Goal: Navigation & Orientation: Understand site structure

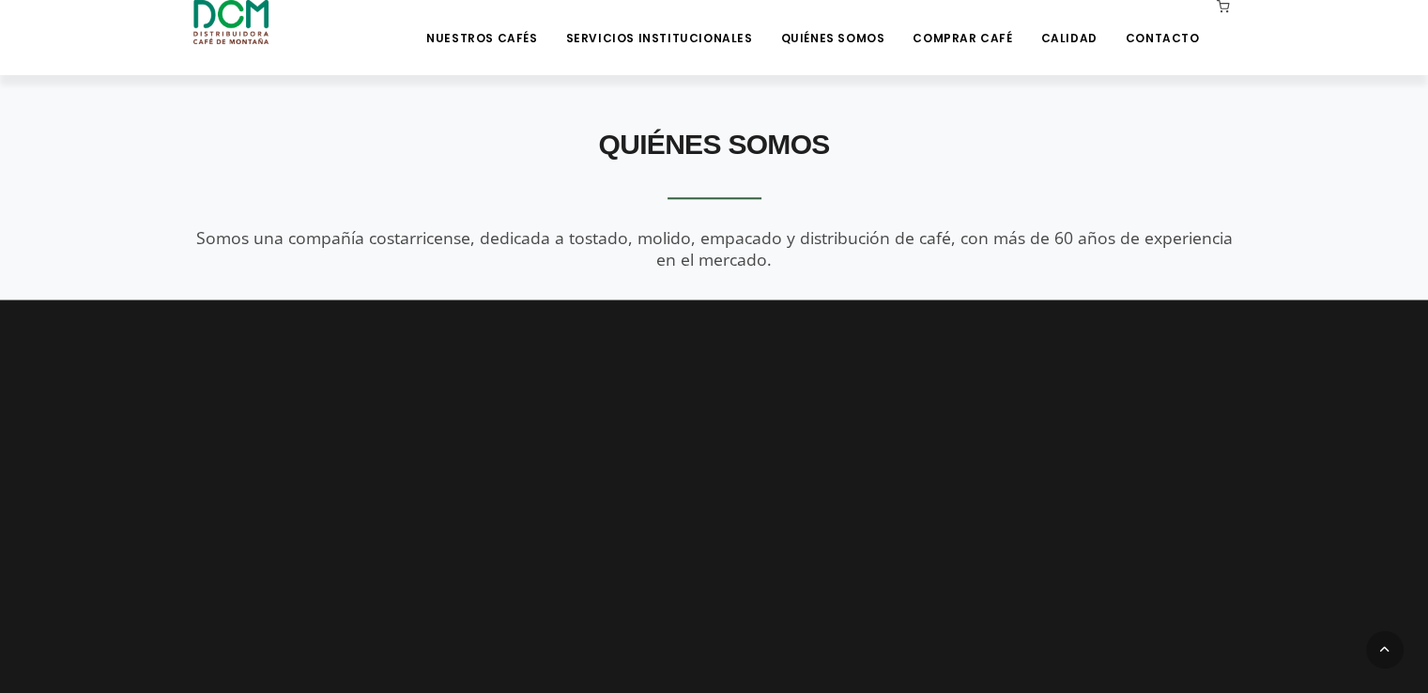
scroll to position [2501, 0]
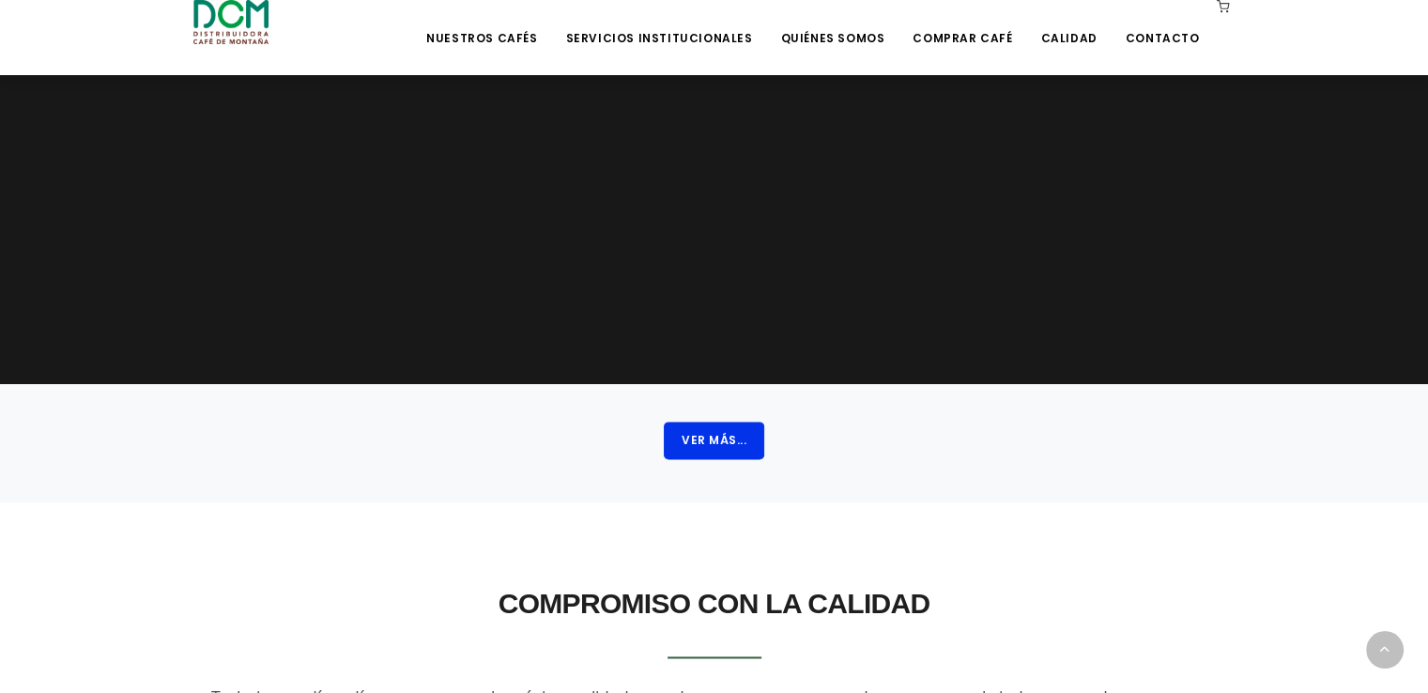
click at [677, 444] on button "Ver Más..." at bounding box center [714, 441] width 100 height 38
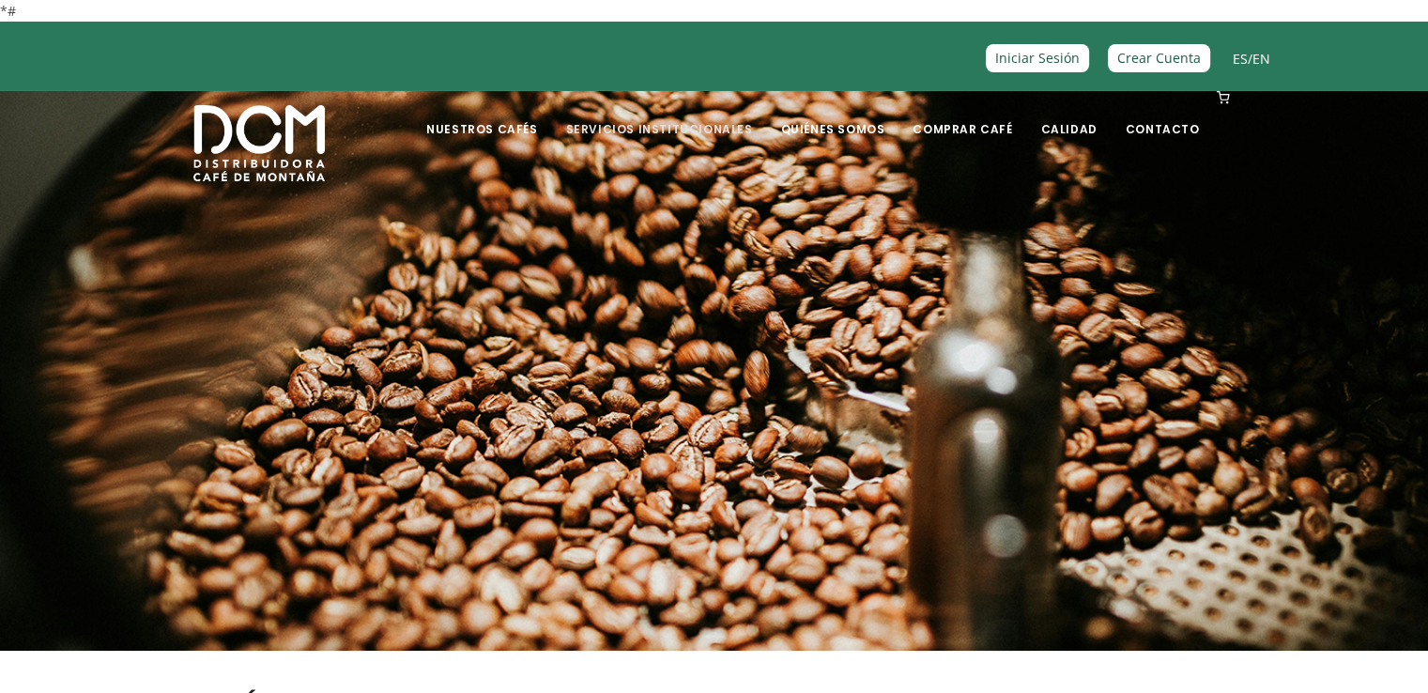
click at [748, 120] on link "Servicios Institucionales" at bounding box center [658, 115] width 209 height 44
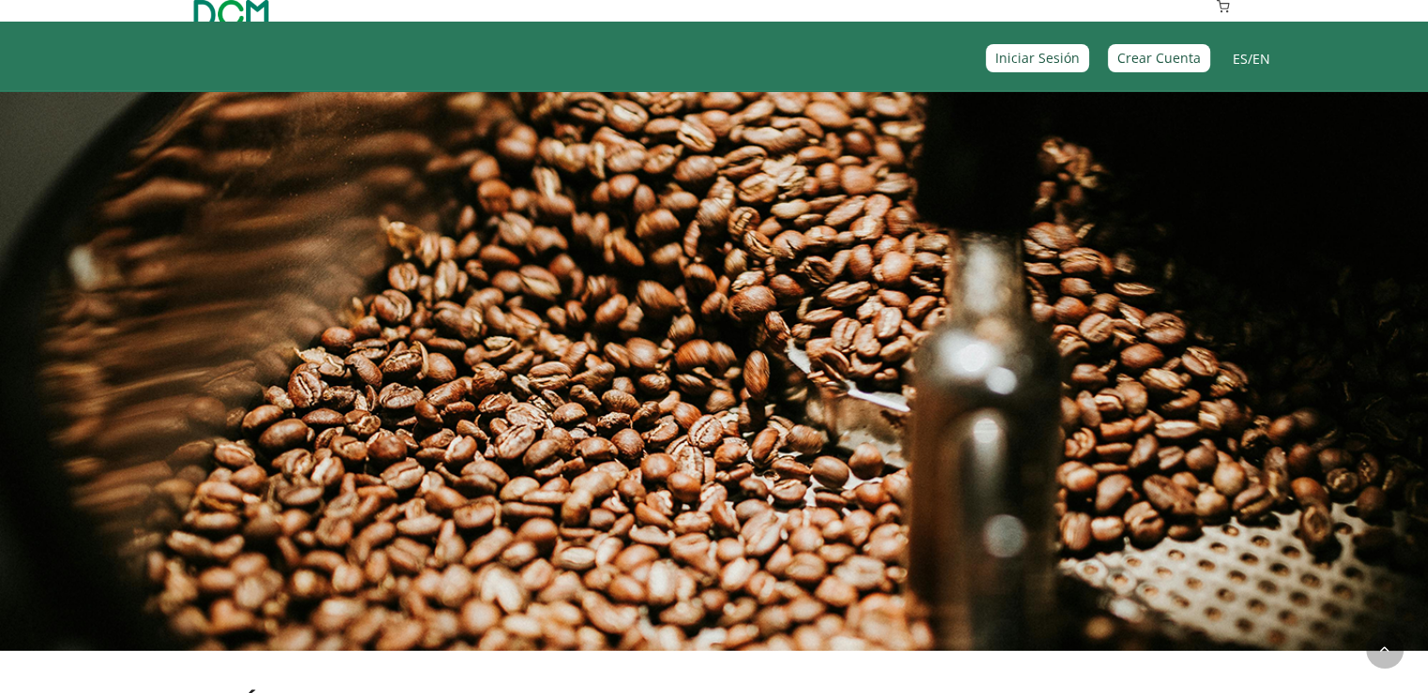
scroll to position [976, 0]
